Goal: Task Accomplishment & Management: Manage account settings

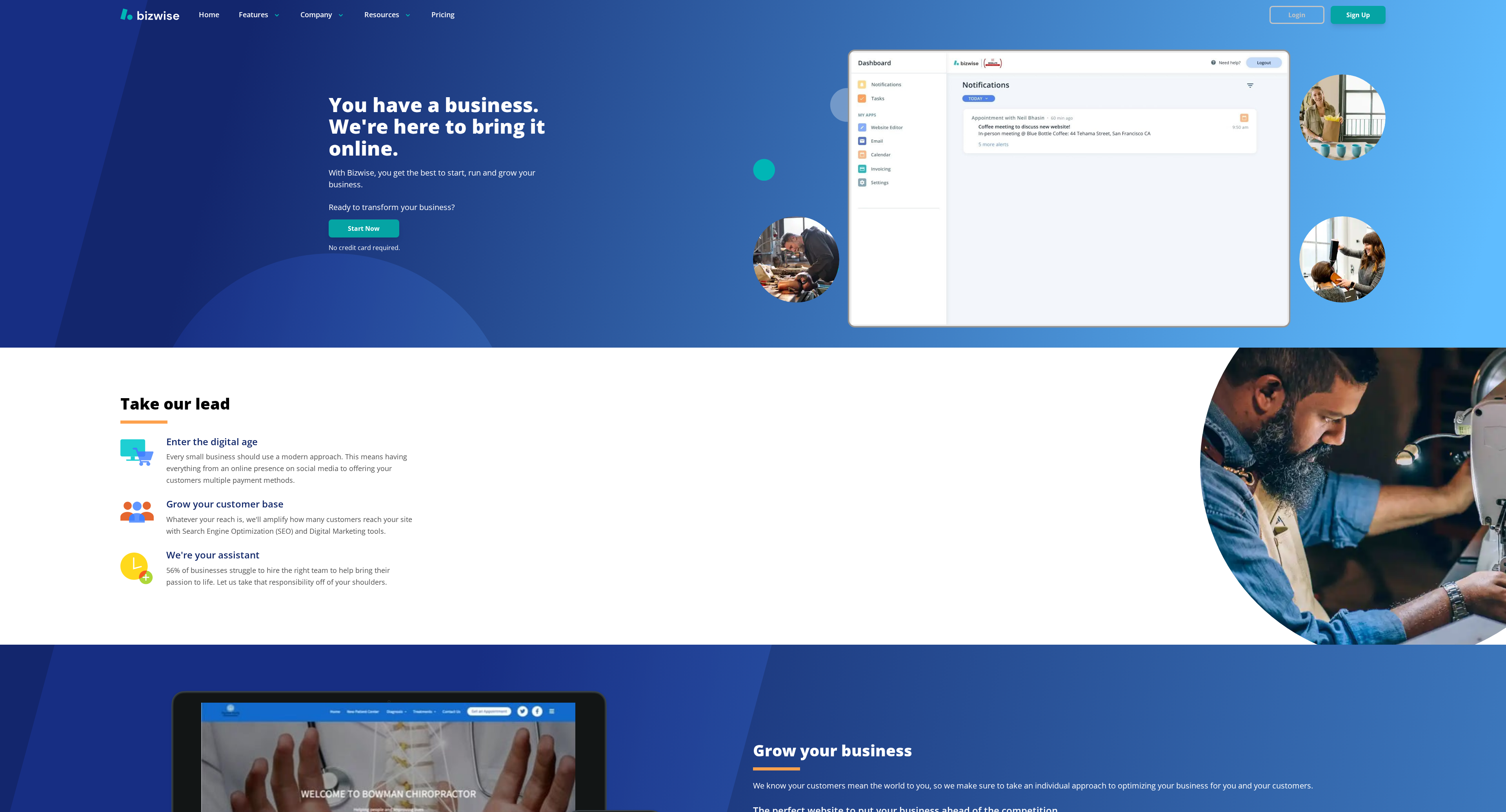
click at [1302, 19] on button "Login" at bounding box center [1296, 15] width 55 height 18
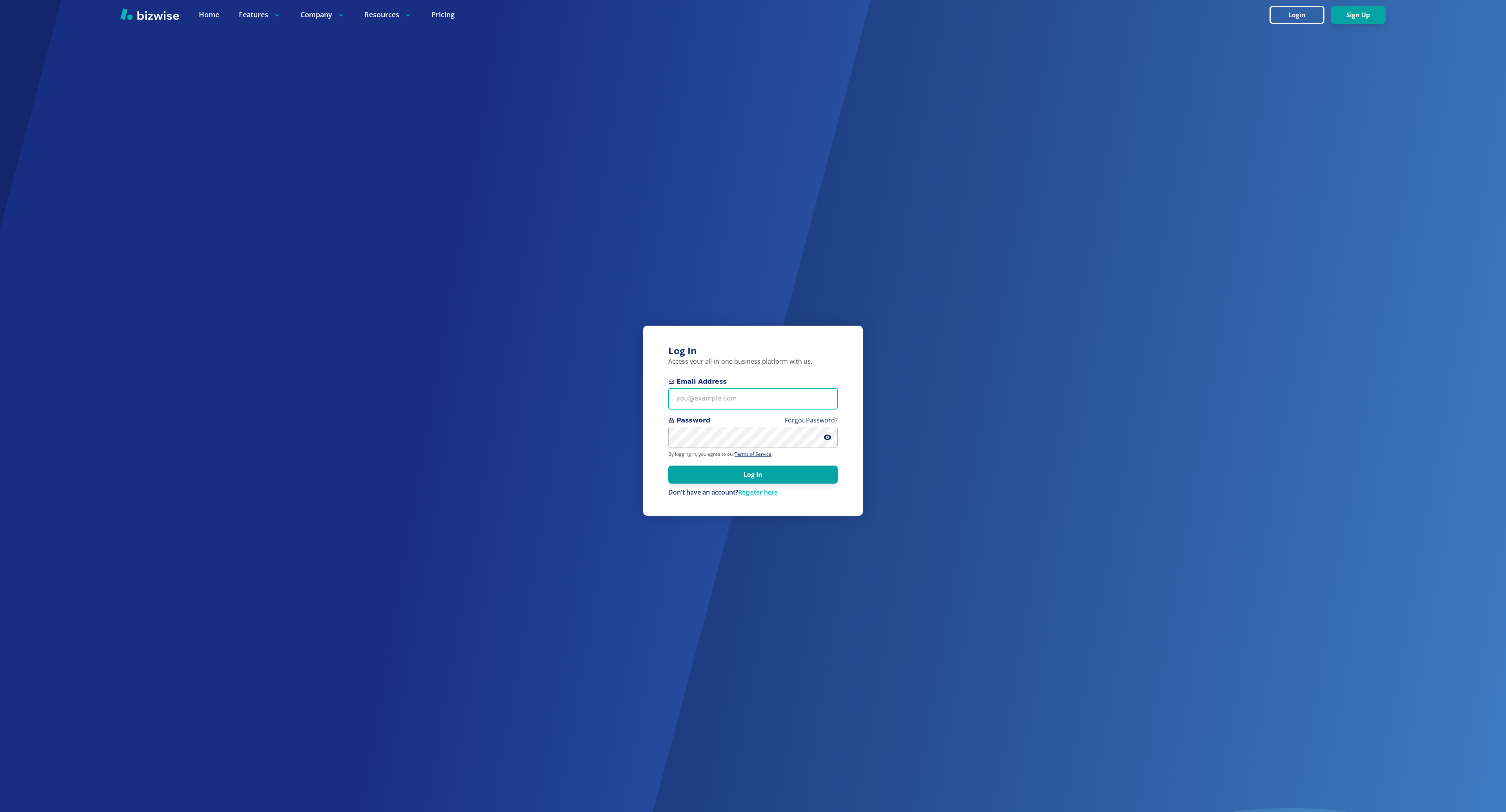
click at [793, 400] on input "Email Address" at bounding box center [753, 399] width 169 height 21
type input "[EMAIL_ADDRESS][DOMAIN_NAME]"
click at [668, 466] on button "Log In" at bounding box center [753, 475] width 169 height 18
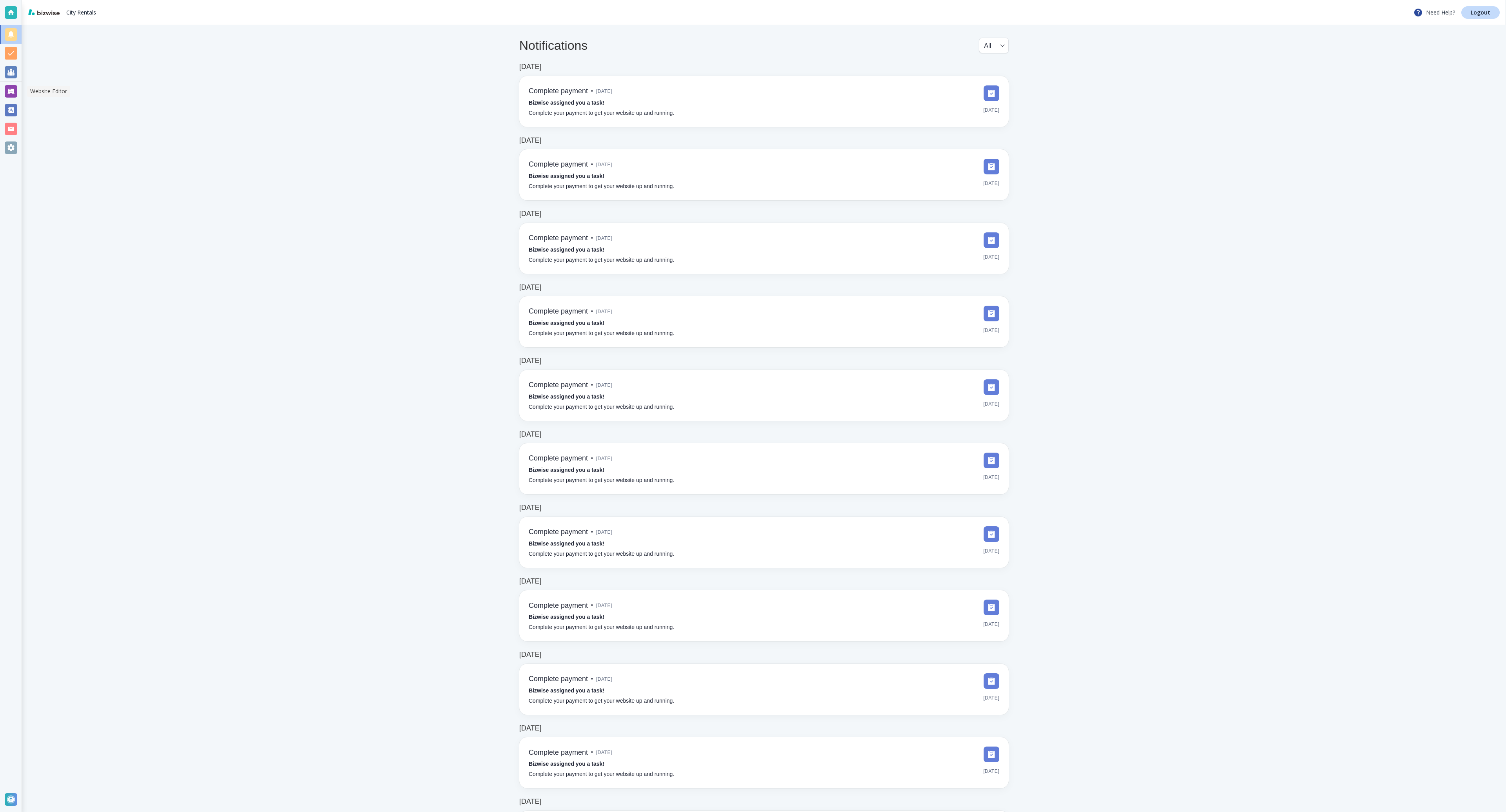
click at [6, 92] on div at bounding box center [11, 91] width 13 height 13
